Goal: Information Seeking & Learning: Learn about a topic

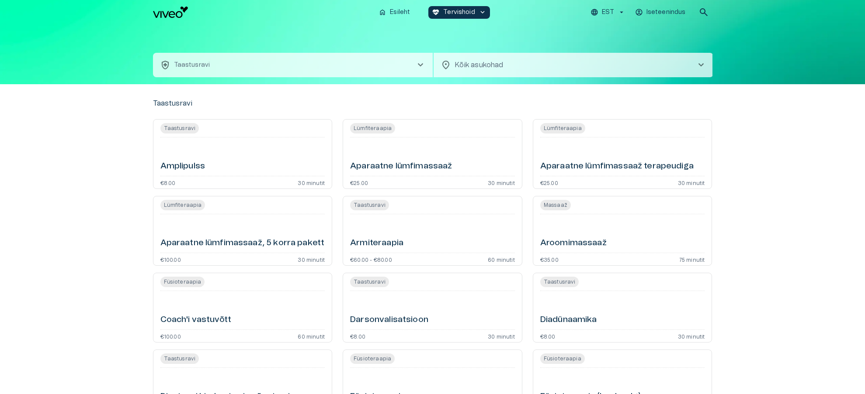
click at [309, 63] on button "health_and_safety Taastusravi chevron_right" at bounding box center [293, 65] width 280 height 24
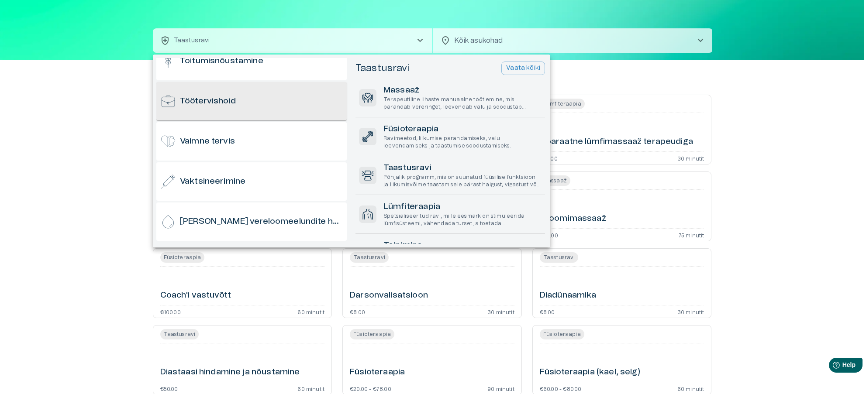
scroll to position [861, 0]
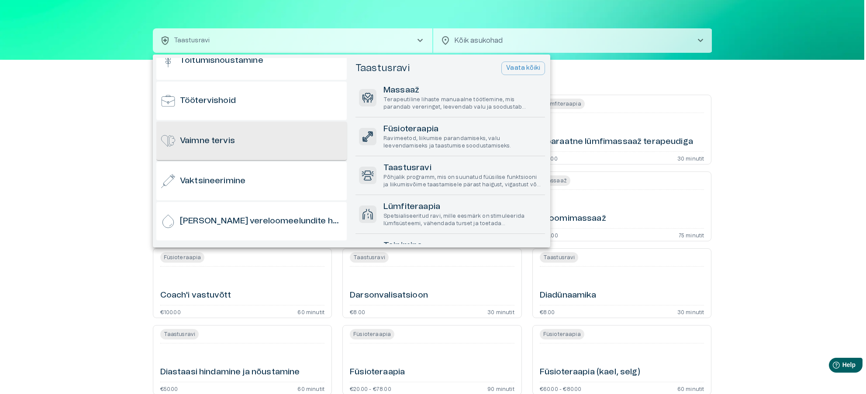
click at [232, 136] on h6 "Vaimne tervis" at bounding box center [207, 141] width 55 height 12
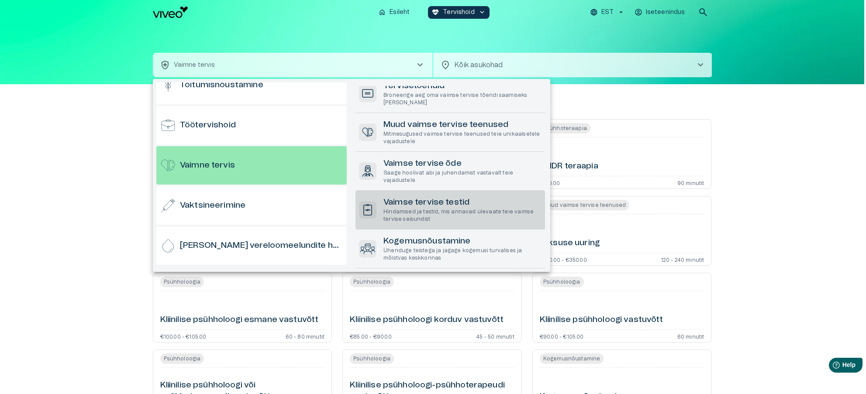
scroll to position [149, 0]
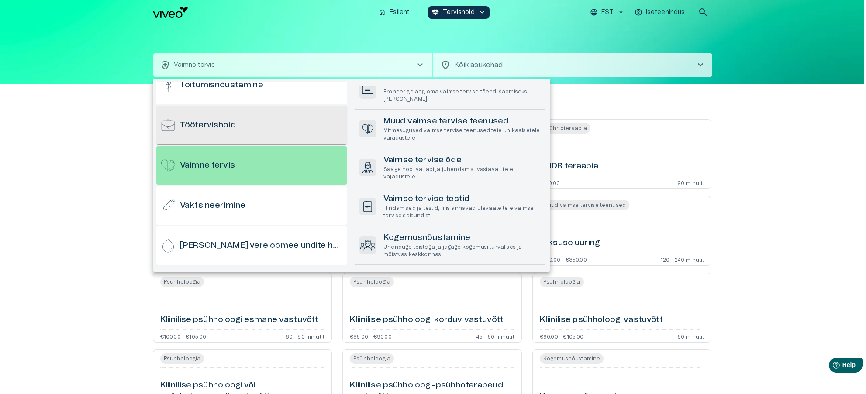
click at [228, 125] on h6 "Töötervishoid" at bounding box center [208, 126] width 56 height 12
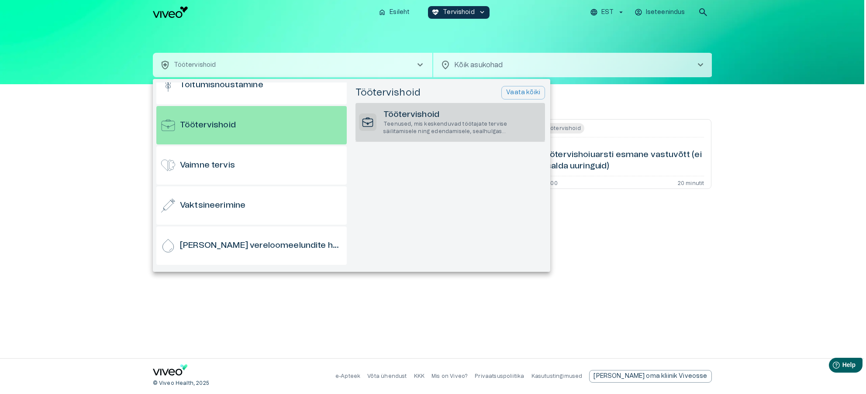
click at [468, 122] on p "Teenused, mis keskenduvad töötajate tervise säilitamisele ning edendamisele, se…" at bounding box center [463, 128] width 158 height 15
